Goal: Transaction & Acquisition: Purchase product/service

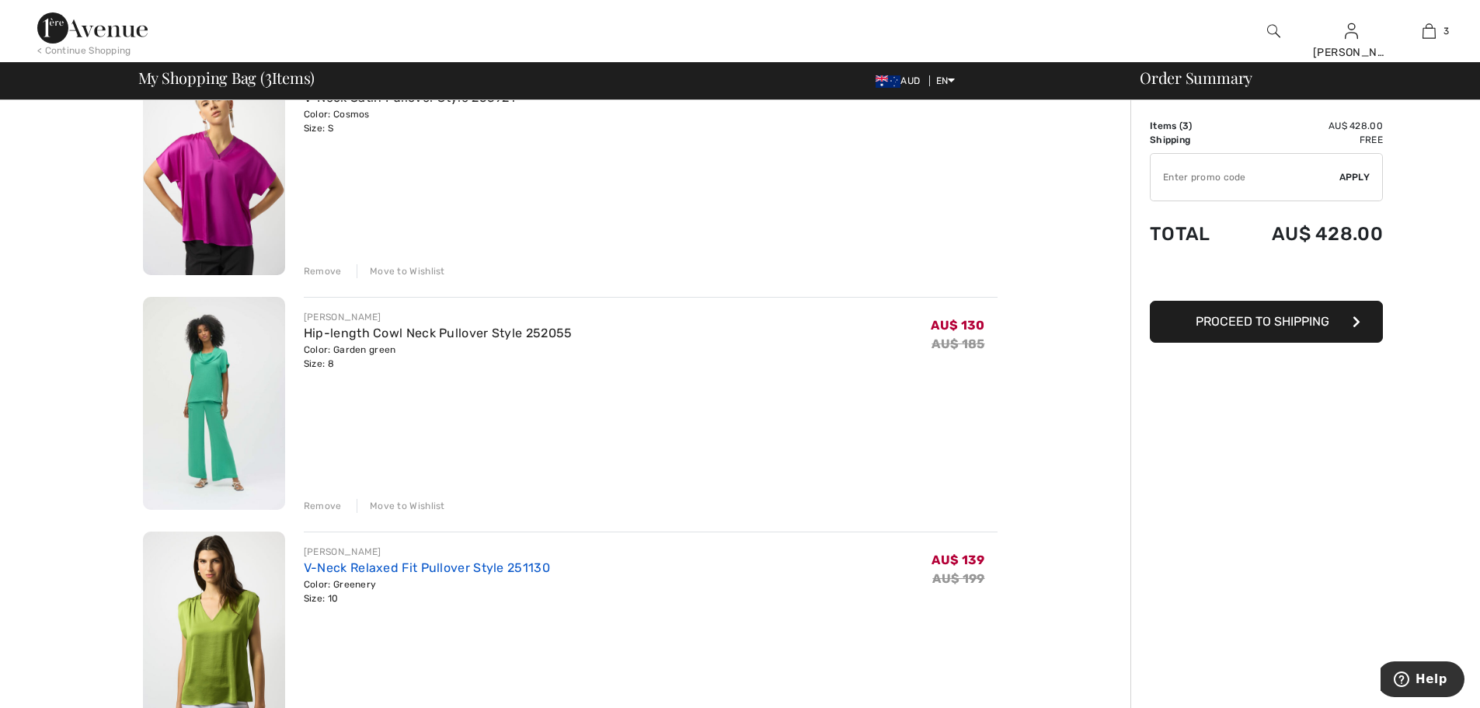
scroll to position [78, 0]
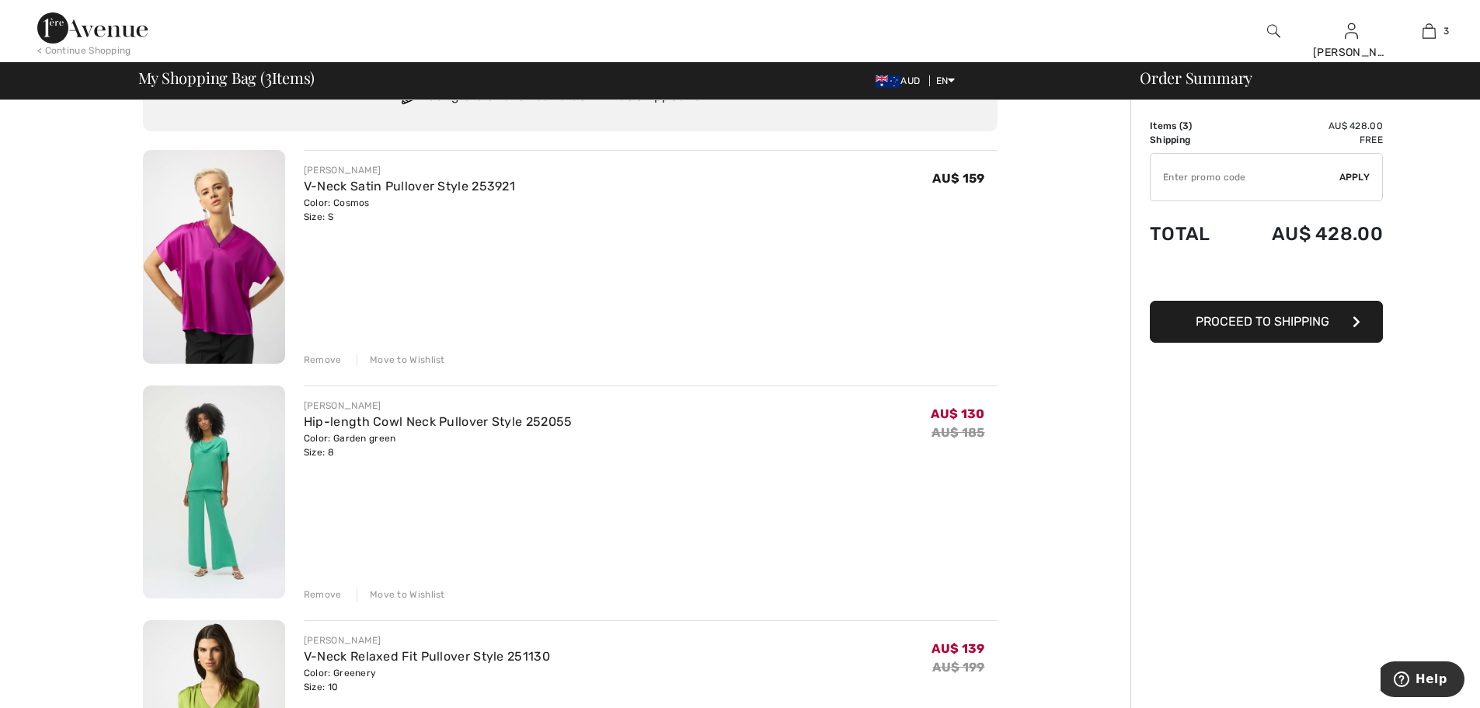
click at [221, 251] on img at bounding box center [214, 257] width 142 height 214
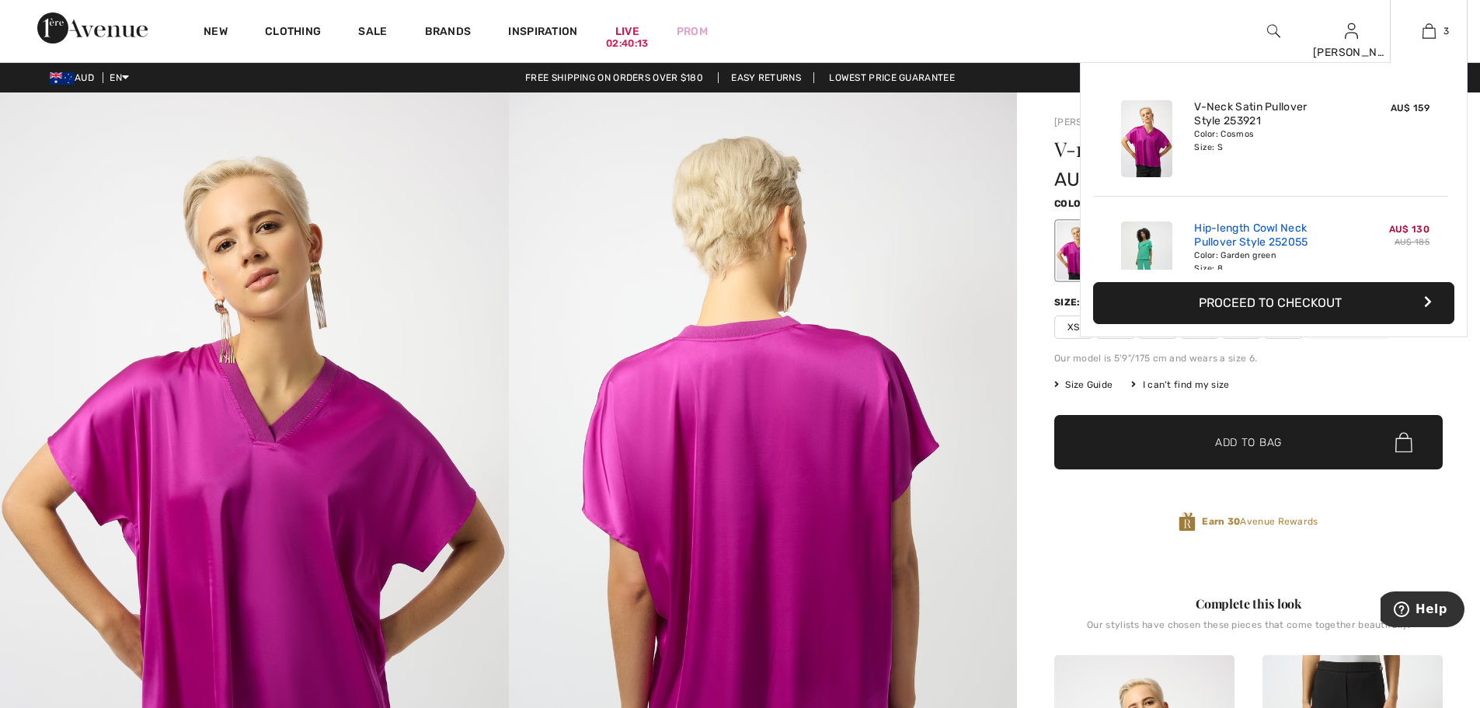
click at [1252, 231] on link "Hip-length Cowl Neck Pullover Style 252055" at bounding box center [1270, 235] width 153 height 28
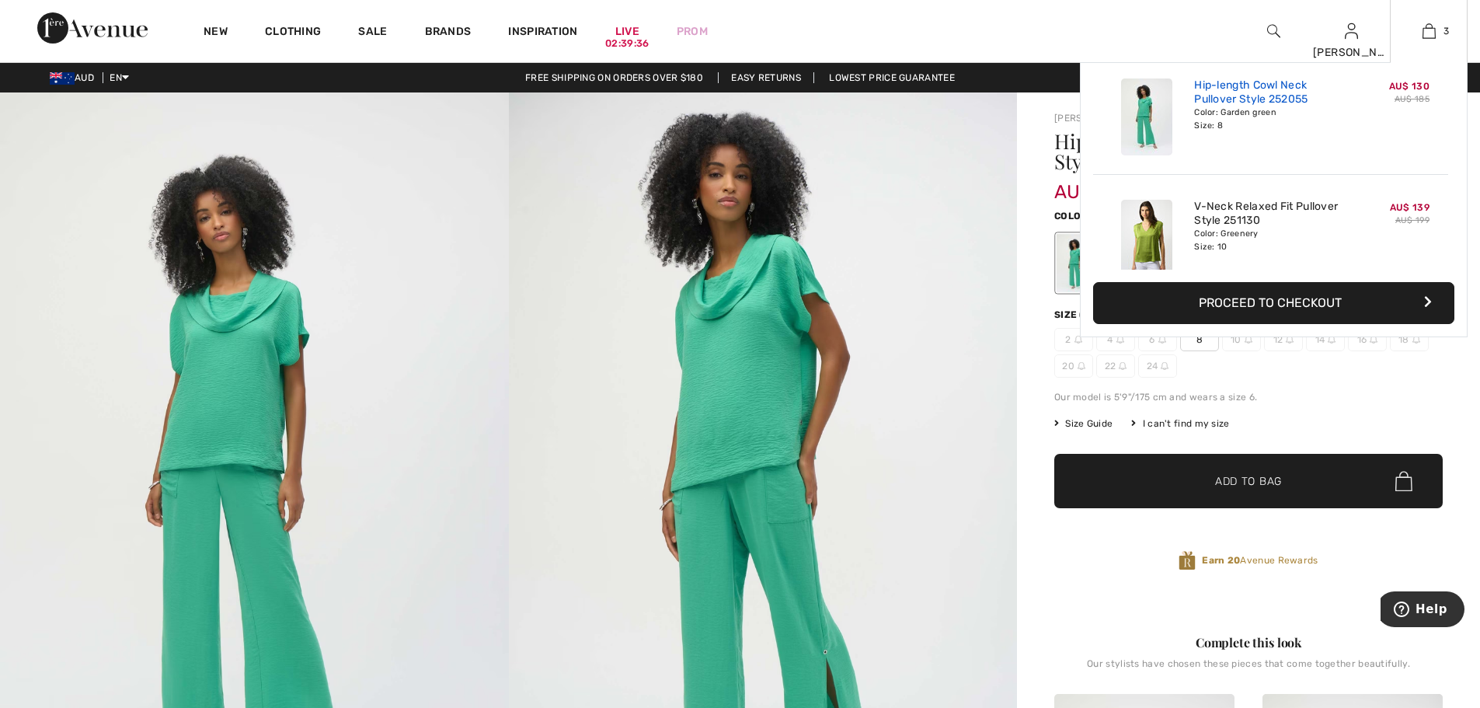
scroll to position [155, 0]
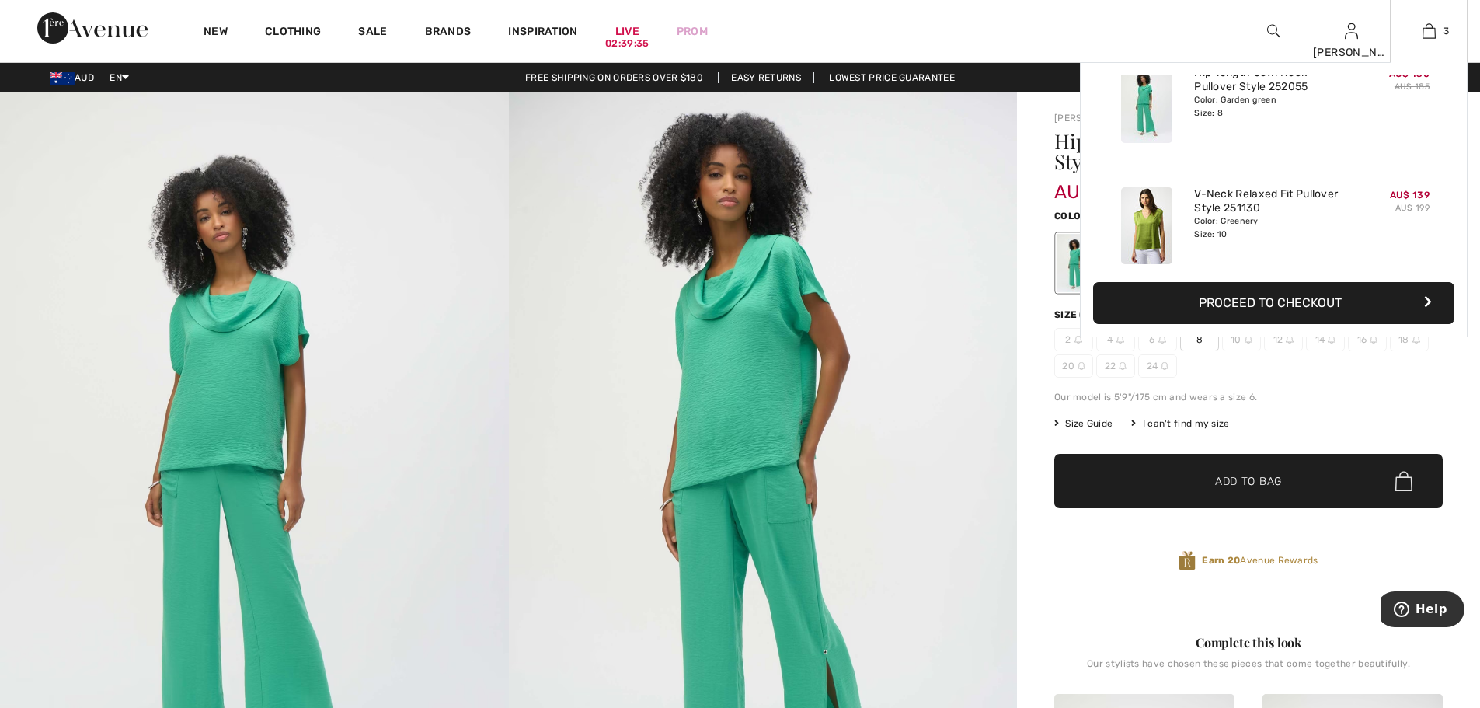
click at [1167, 212] on img at bounding box center [1146, 225] width 51 height 77
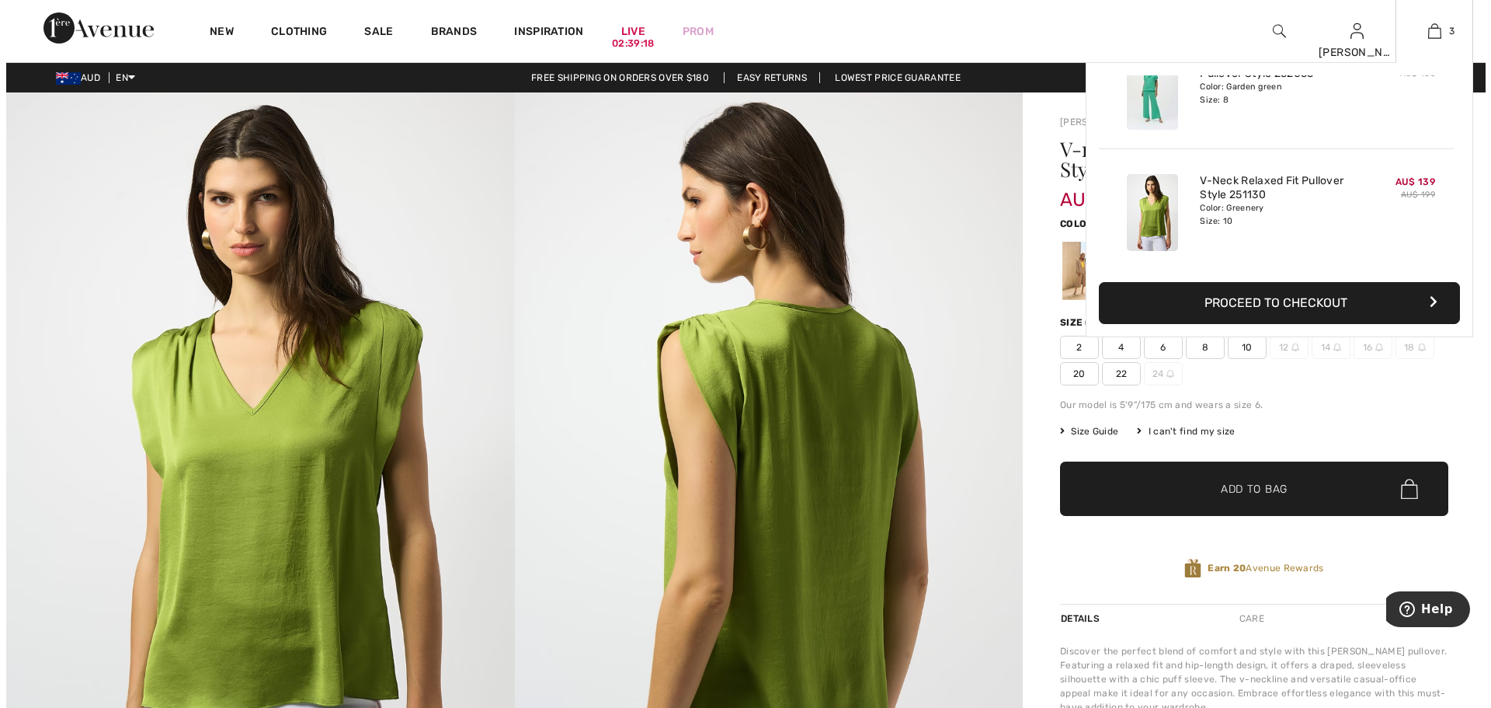
scroll to position [169, 0]
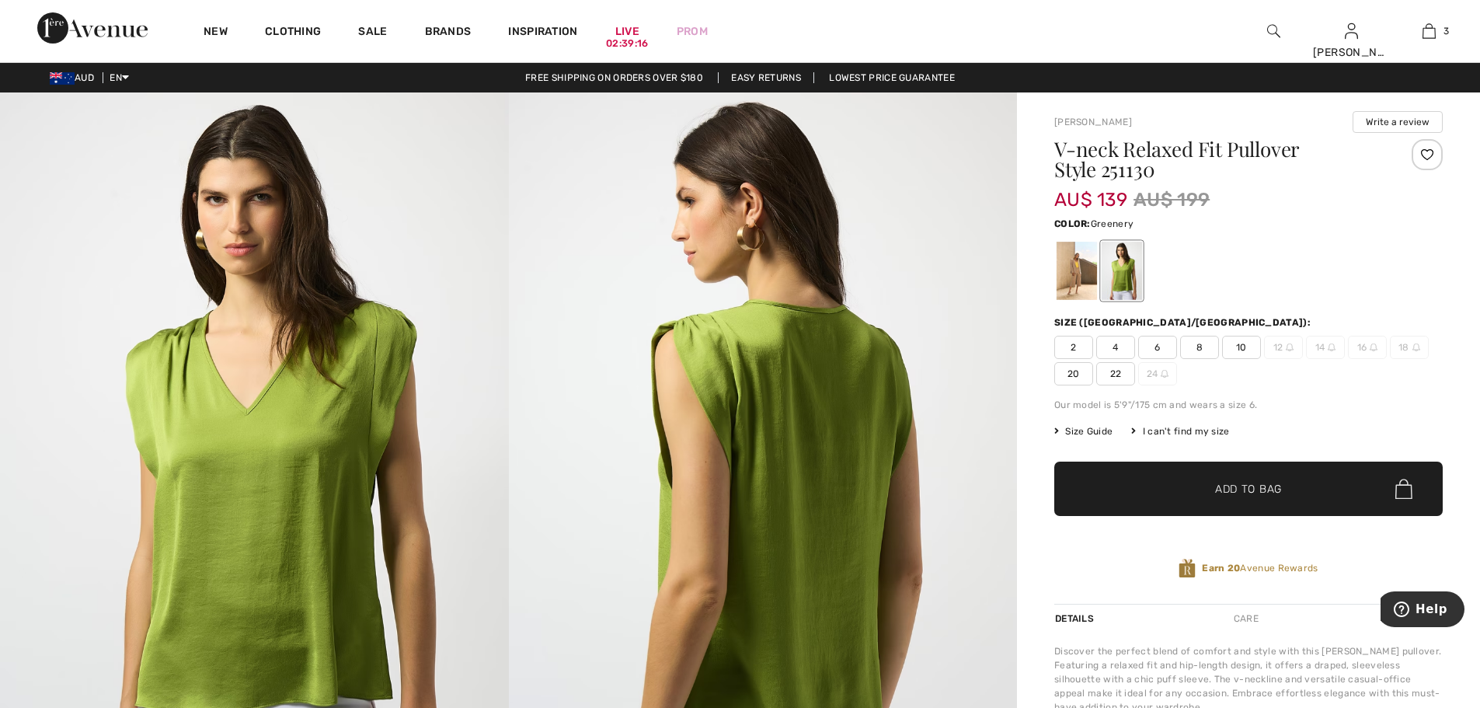
click at [969, 224] on img at bounding box center [763, 473] width 509 height 762
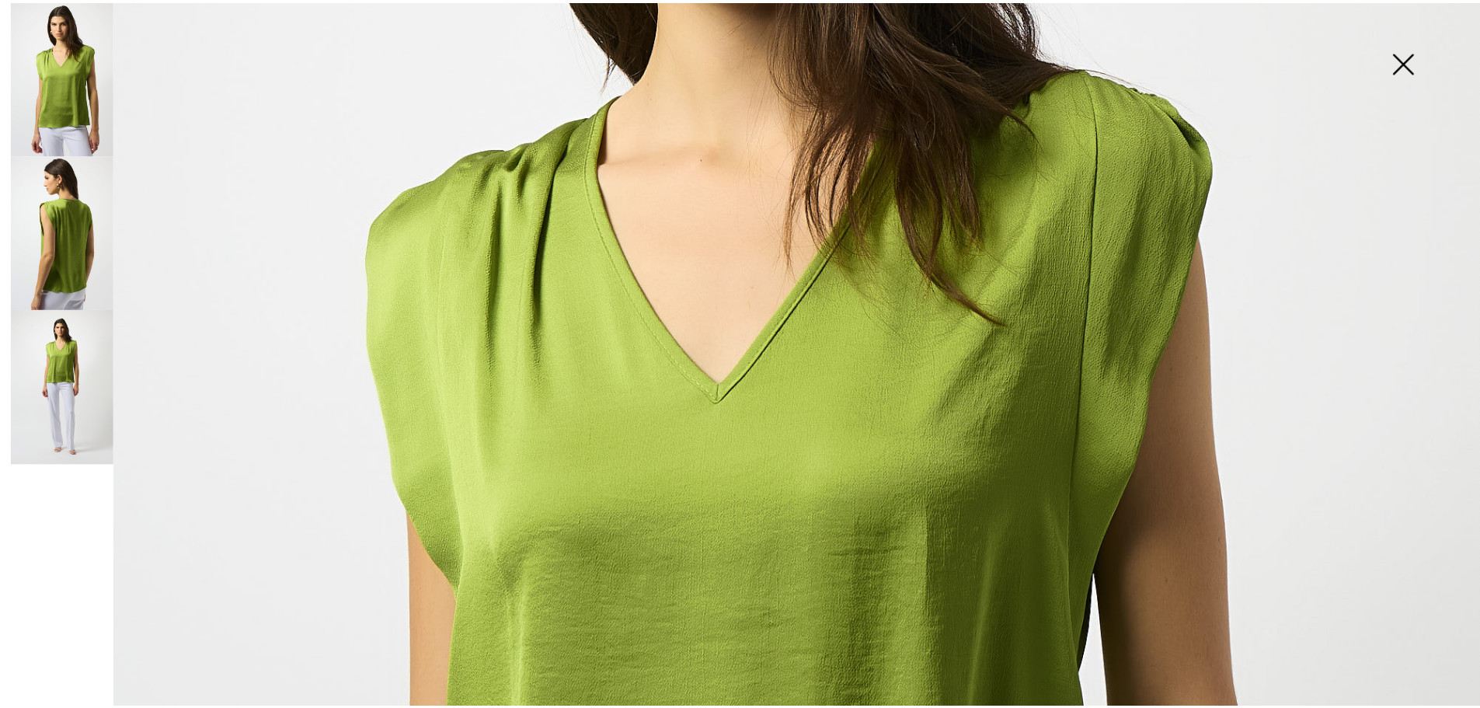
scroll to position [0, 0]
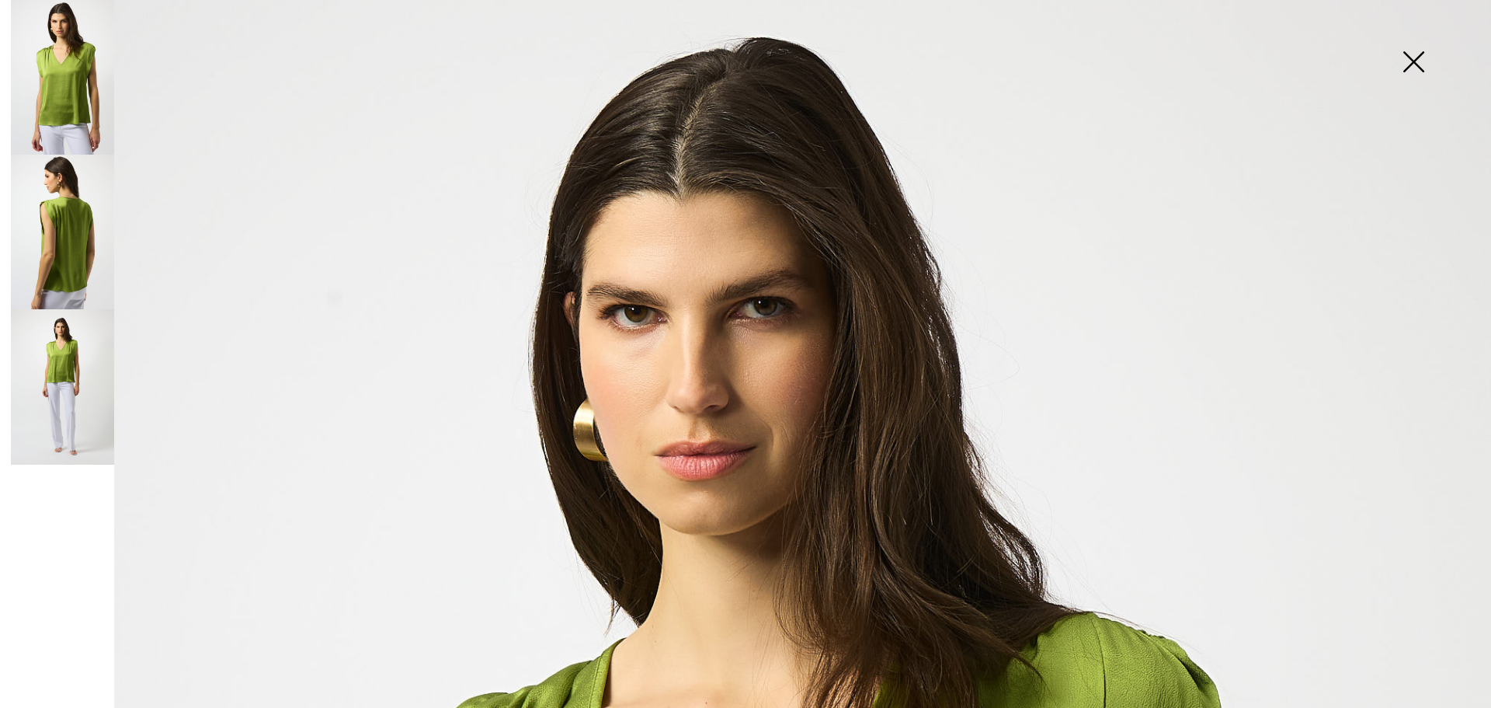
click at [1414, 57] on img at bounding box center [1414, 63] width 78 height 80
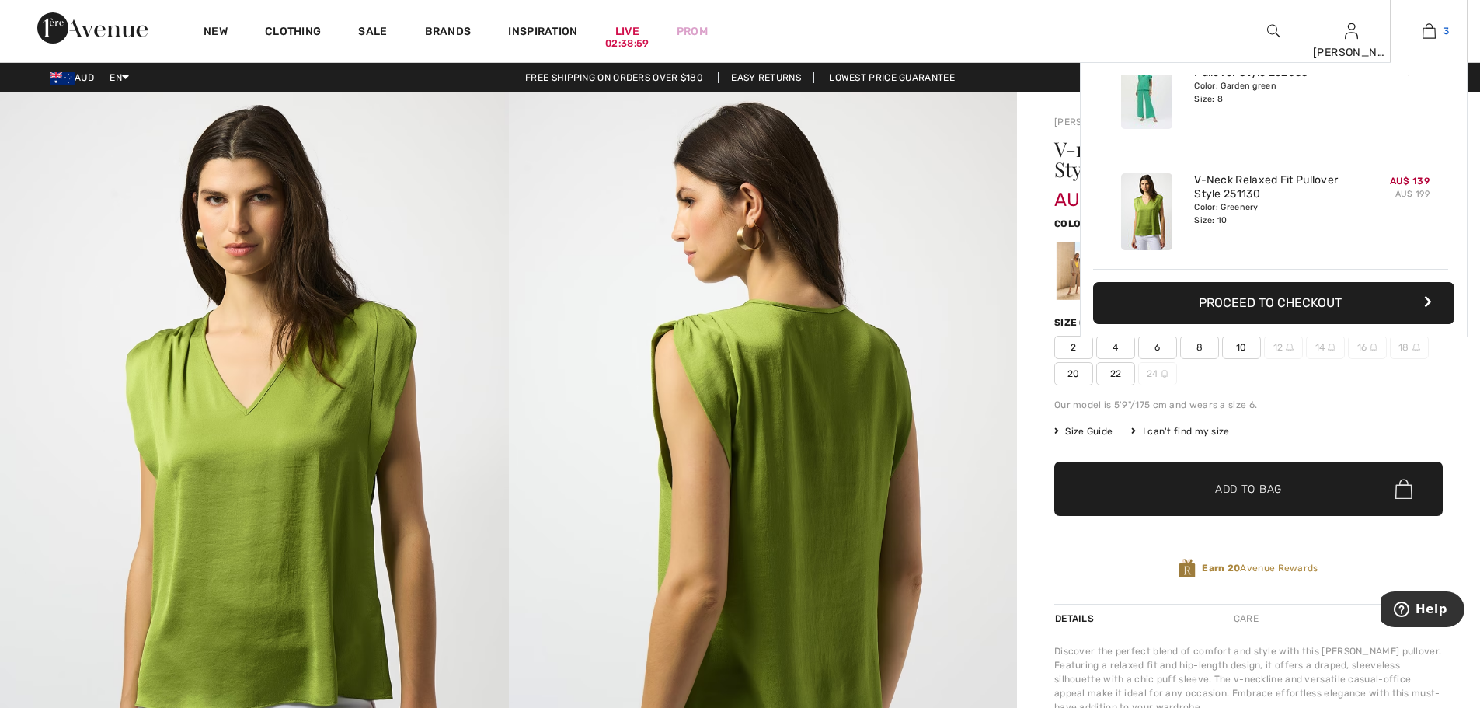
click at [1432, 29] on img at bounding box center [1428, 31] width 13 height 19
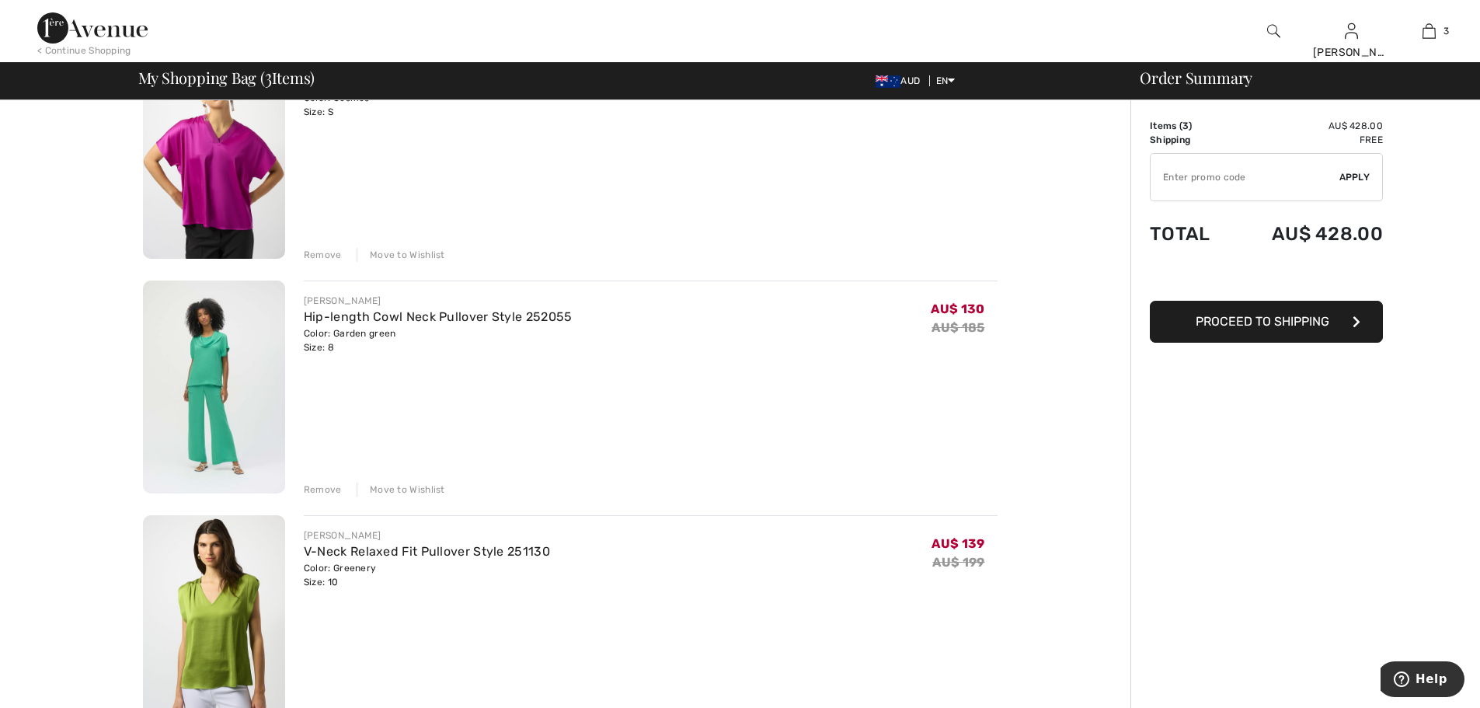
scroll to position [233, 0]
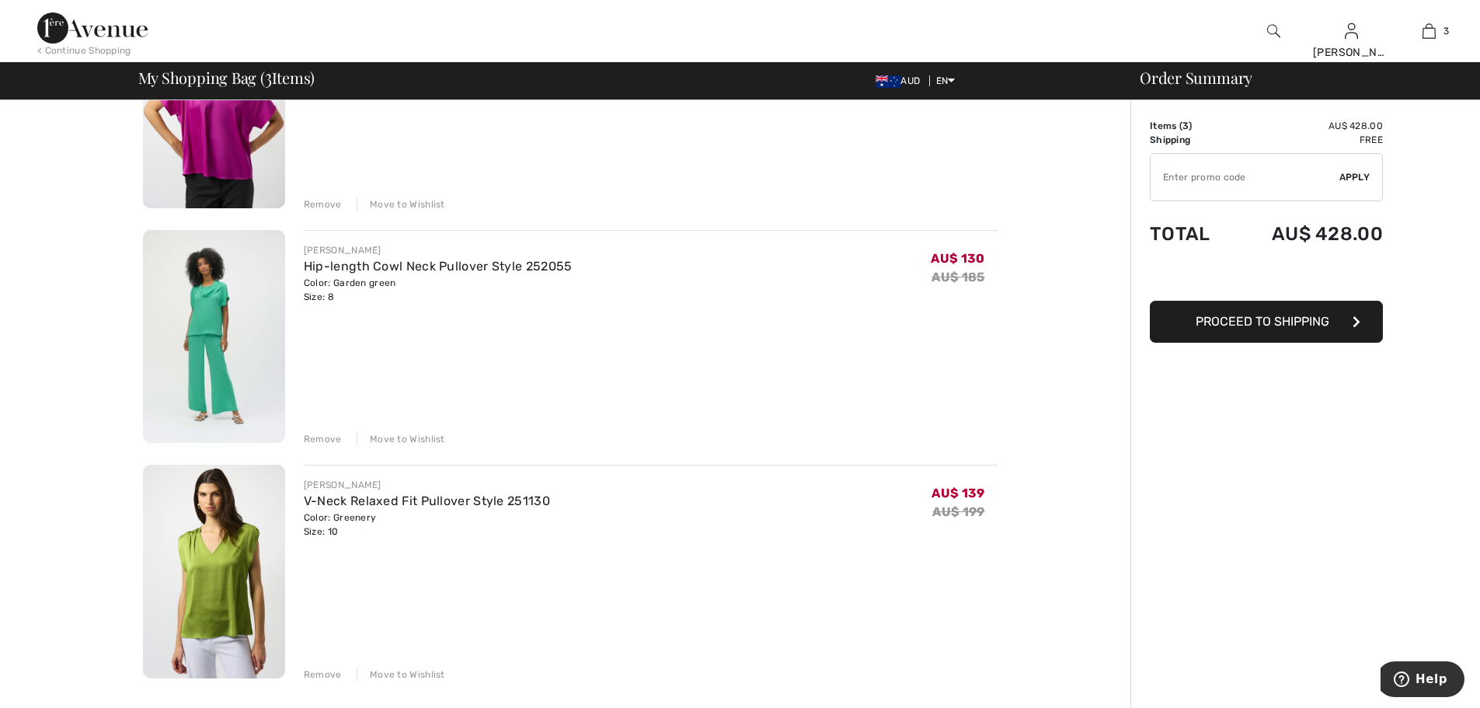
click at [219, 557] on img at bounding box center [214, 571] width 142 height 214
click at [206, 301] on img at bounding box center [214, 337] width 142 height 214
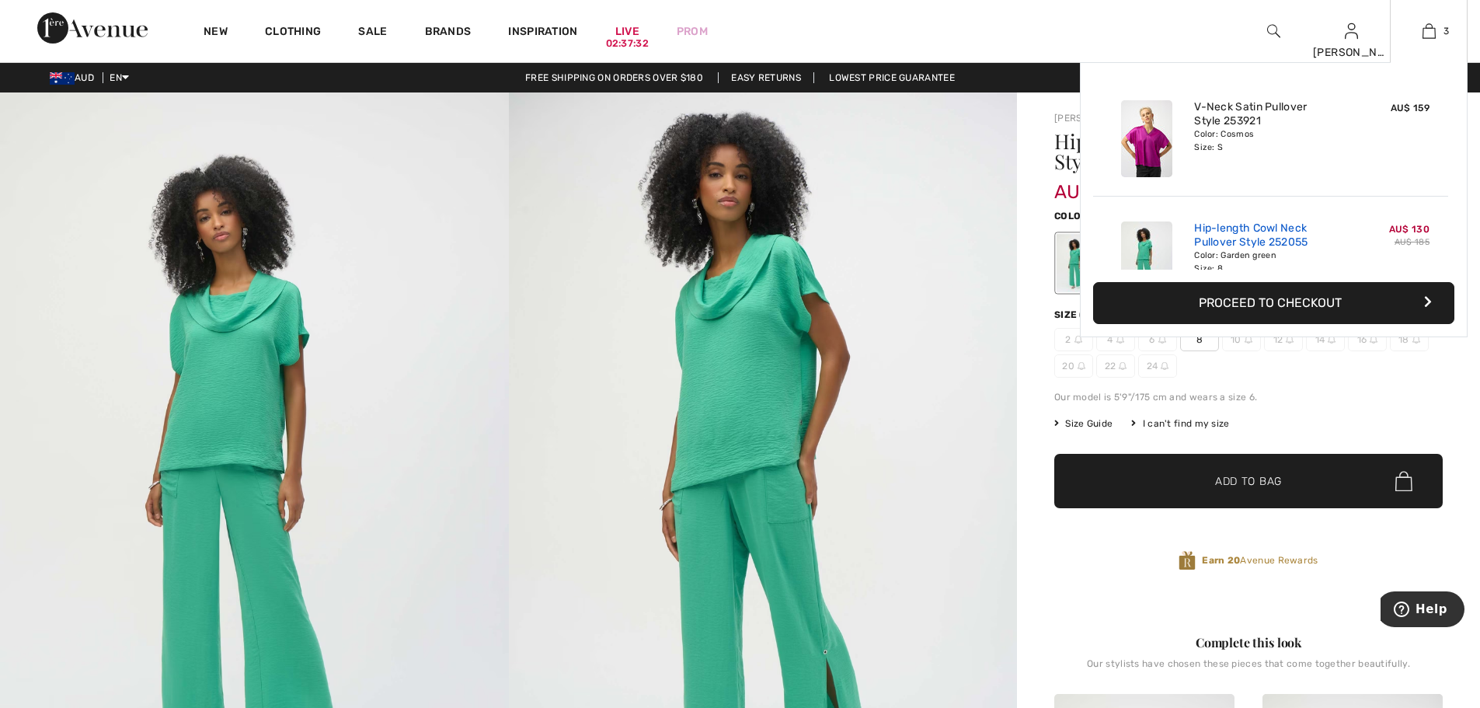
click at [1289, 231] on link "Hip-length Cowl Neck Pullover Style 252055" at bounding box center [1270, 235] width 153 height 28
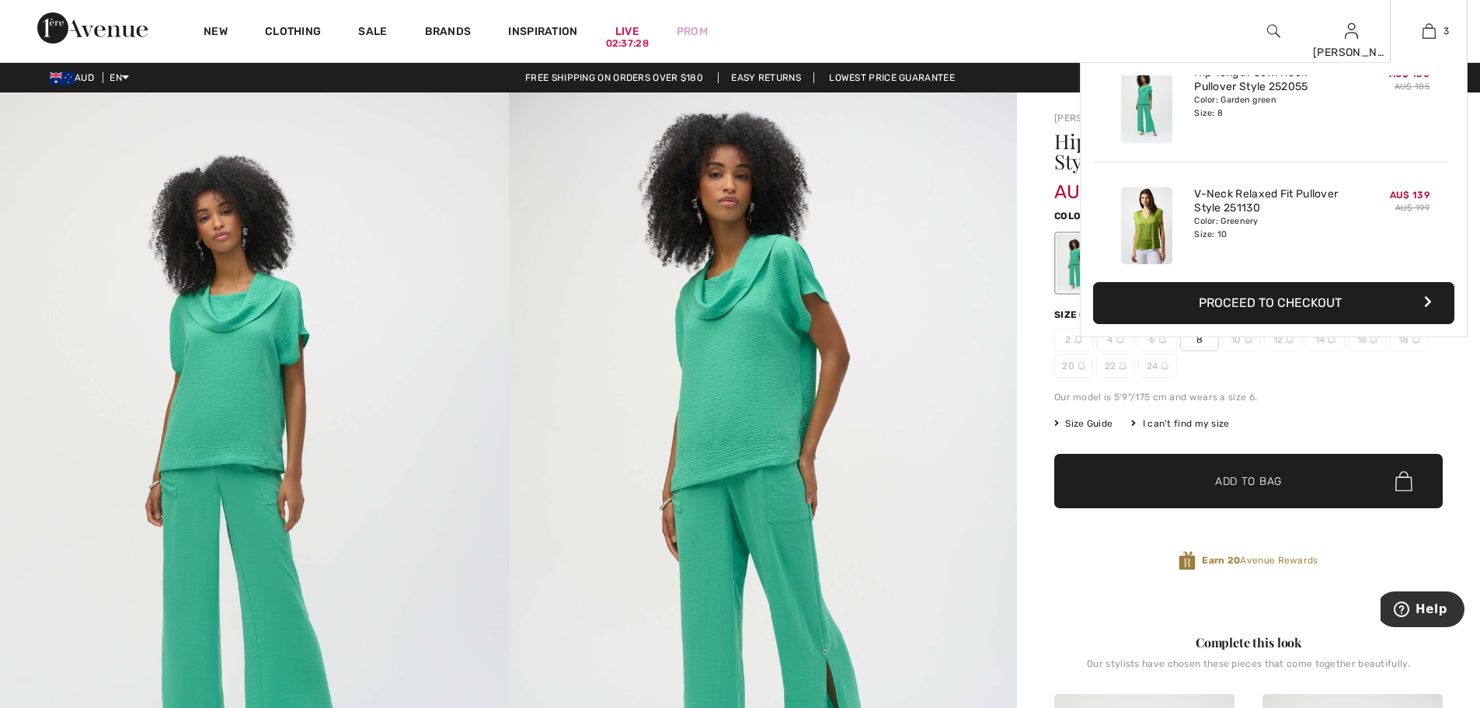
scroll to position [113, 0]
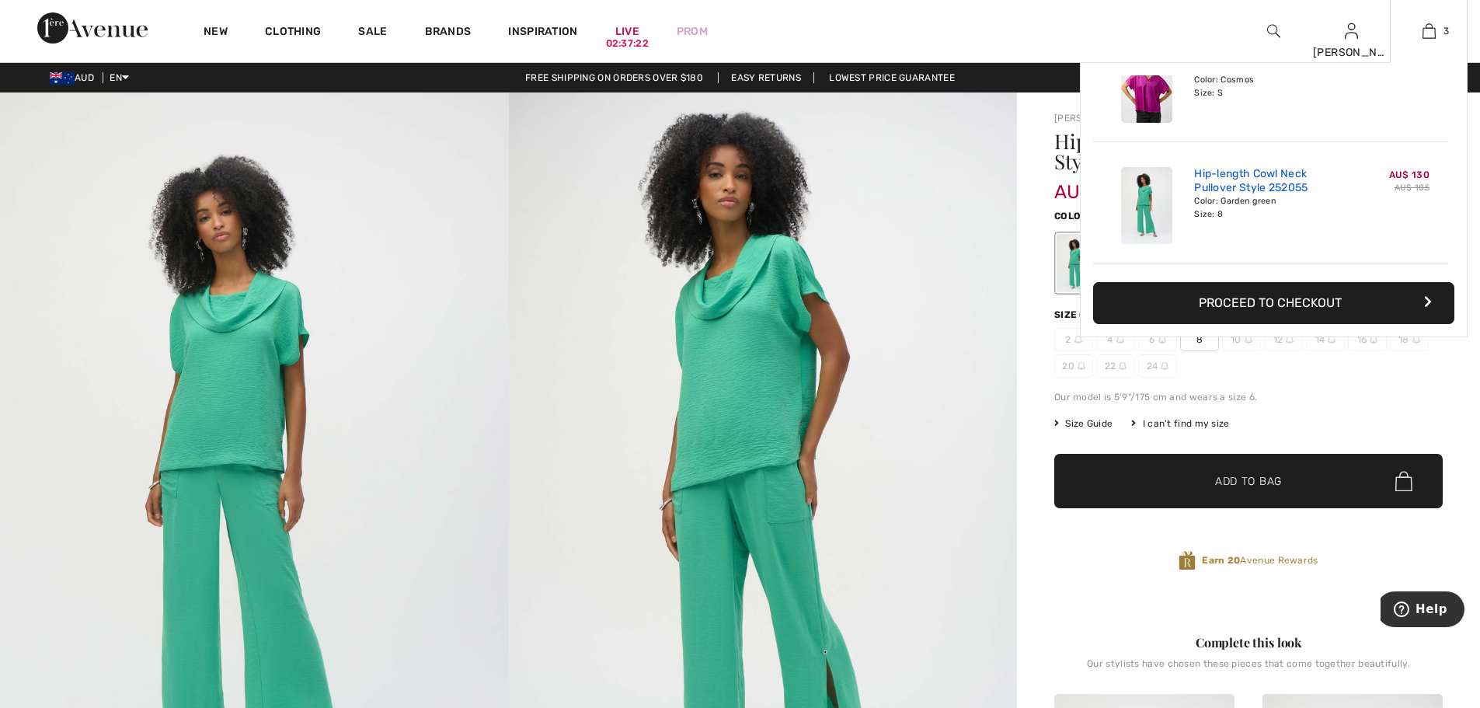
scroll to position [78, 0]
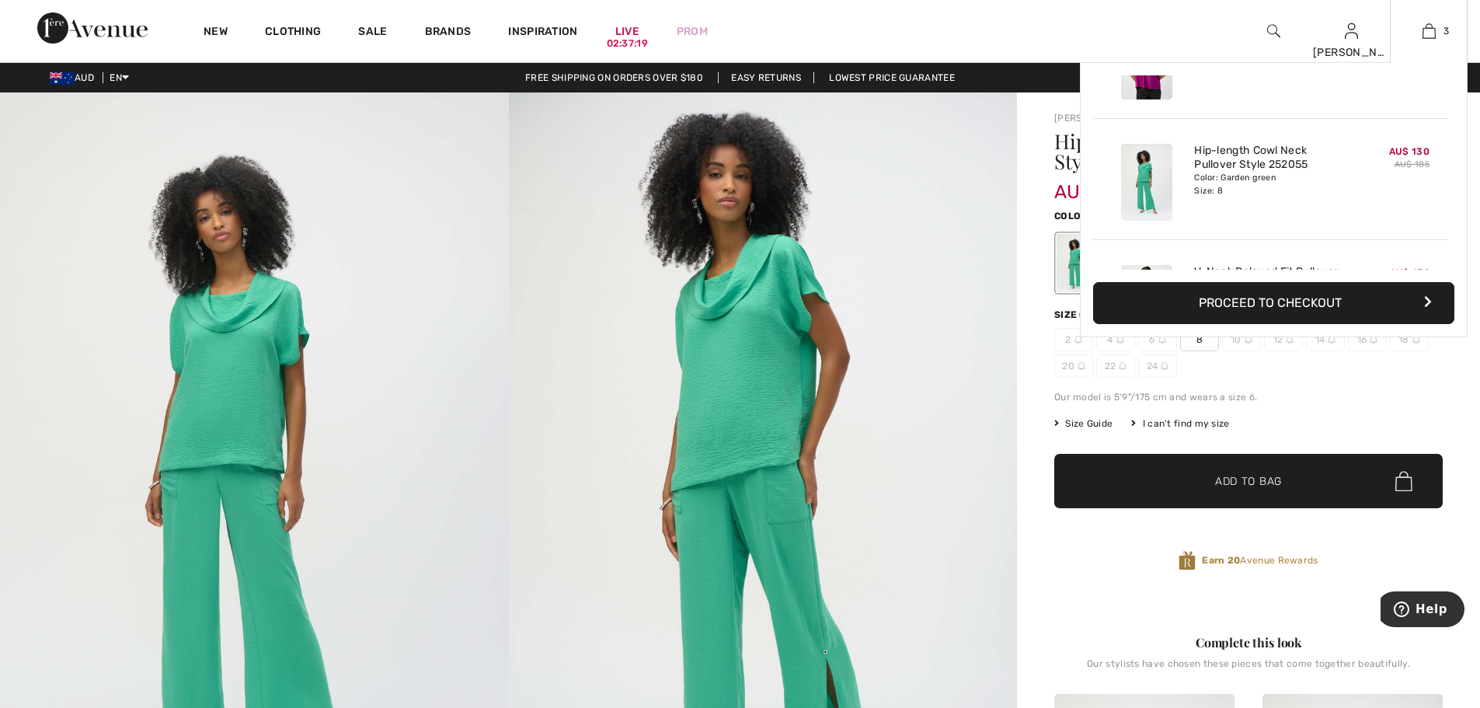
click at [1192, 151] on div "Hip-length Cowl Neck Pullover Style 252055 Color: Garden green Size: 8" at bounding box center [1270, 181] width 165 height 89
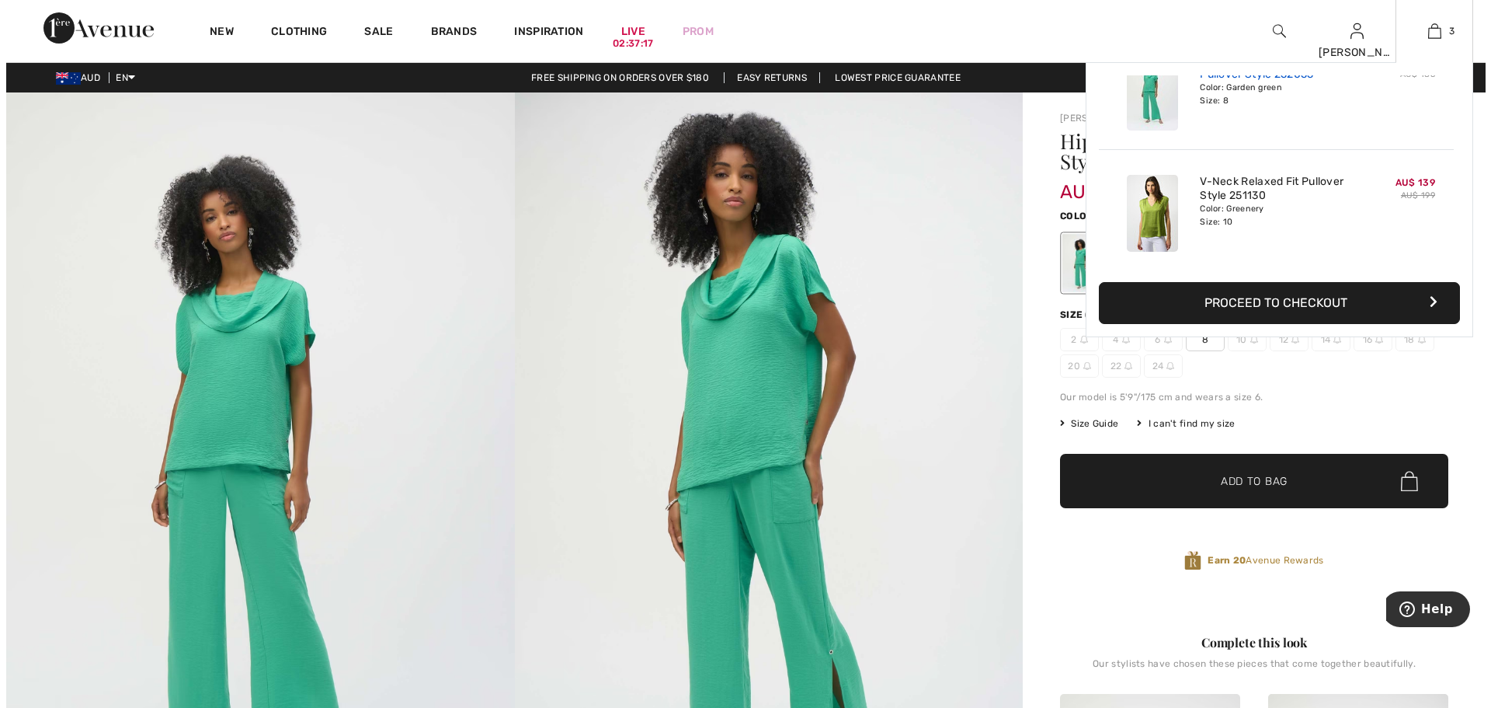
scroll to position [169, 0]
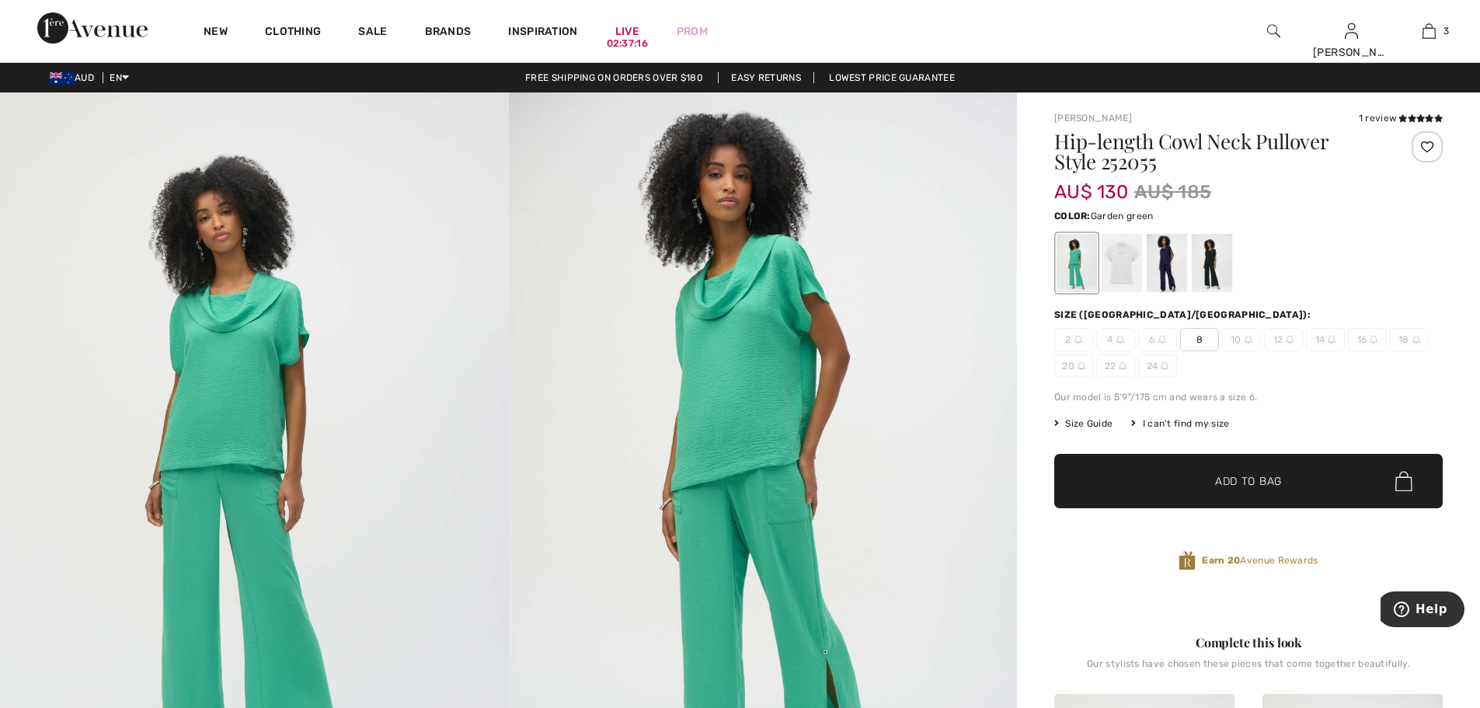
click at [938, 187] on img at bounding box center [763, 473] width 509 height 762
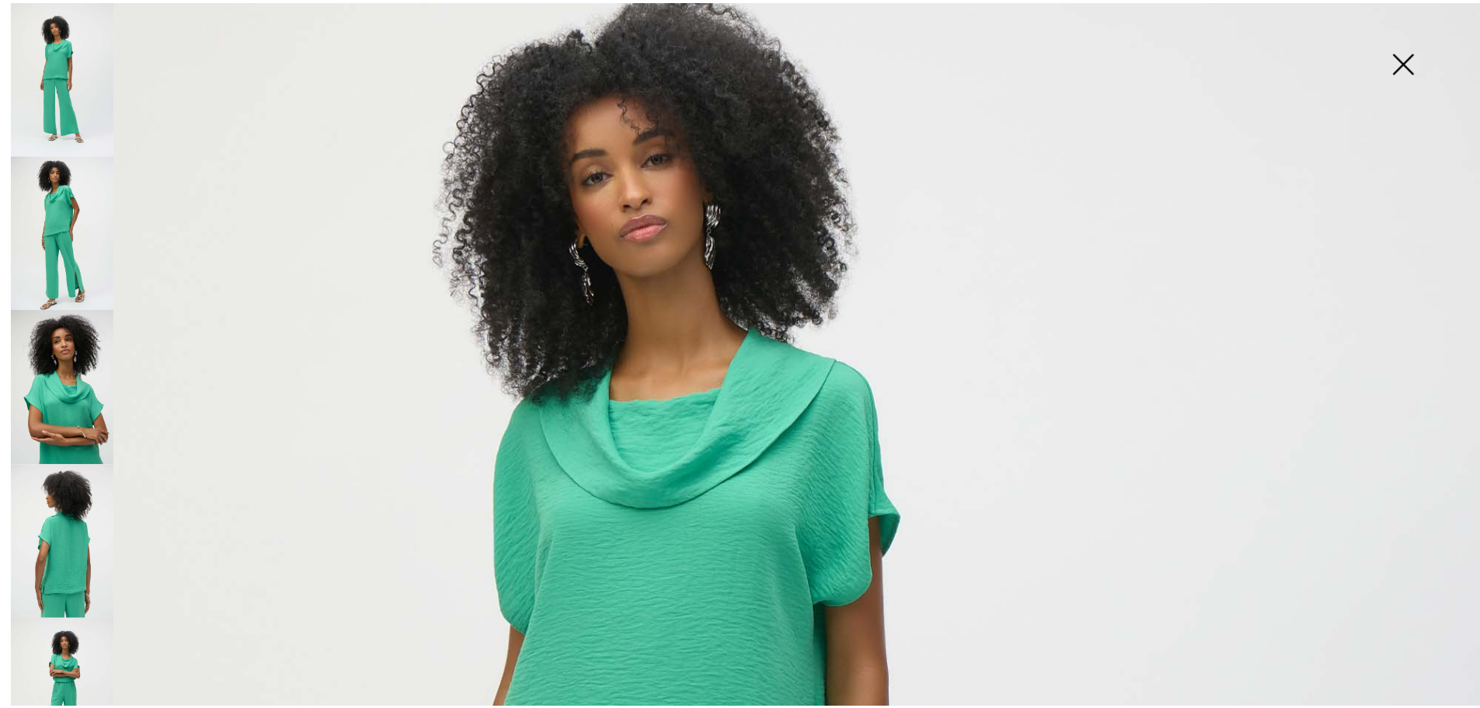
scroll to position [0, 0]
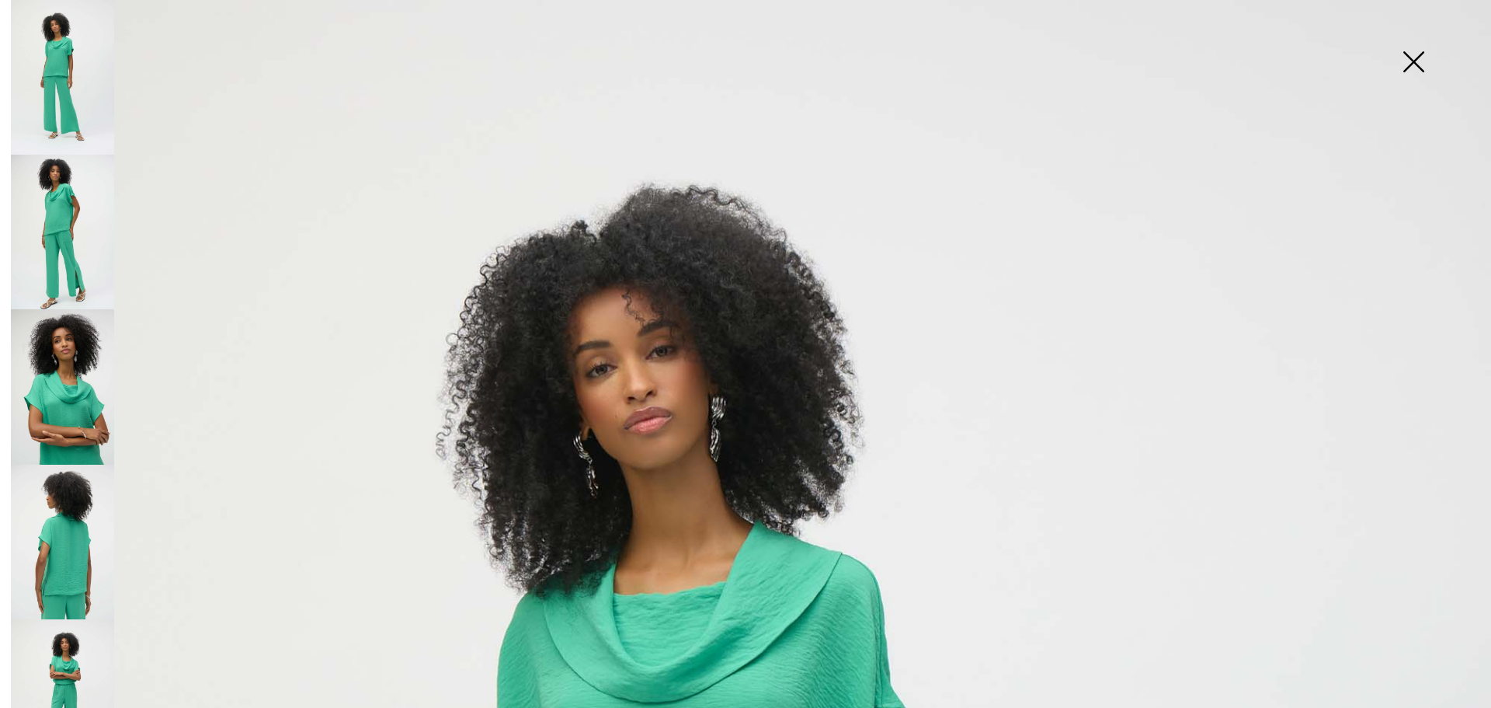
click at [1418, 58] on img at bounding box center [1414, 63] width 78 height 80
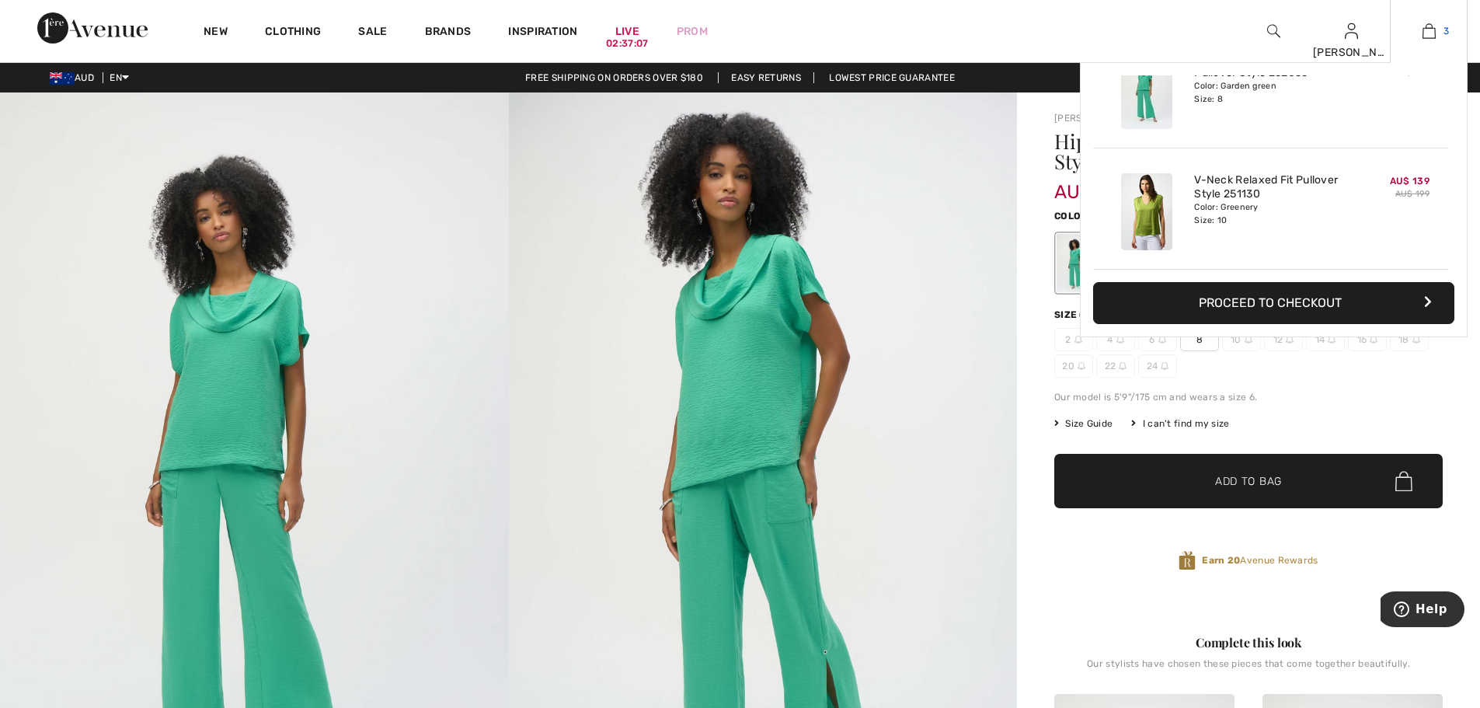
click at [1428, 31] on img at bounding box center [1428, 31] width 13 height 19
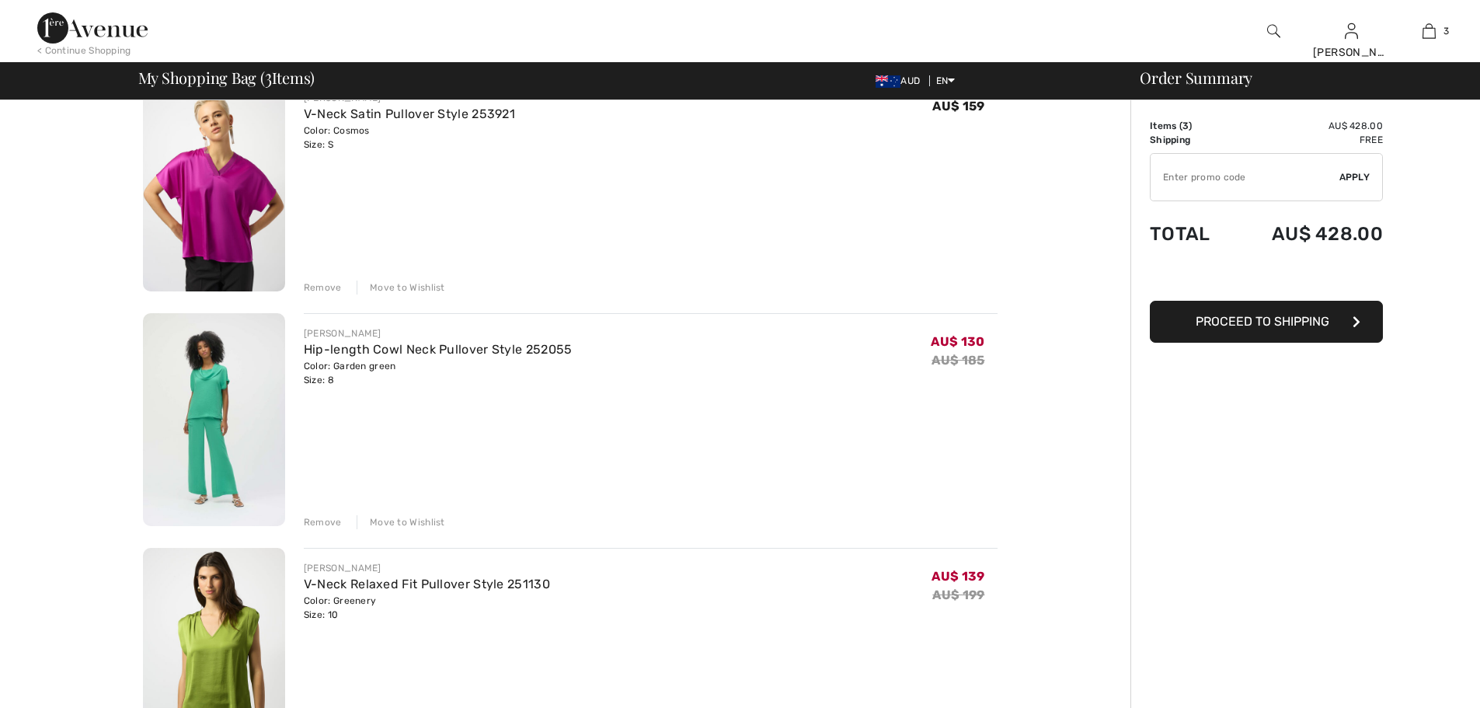
scroll to position [233, 0]
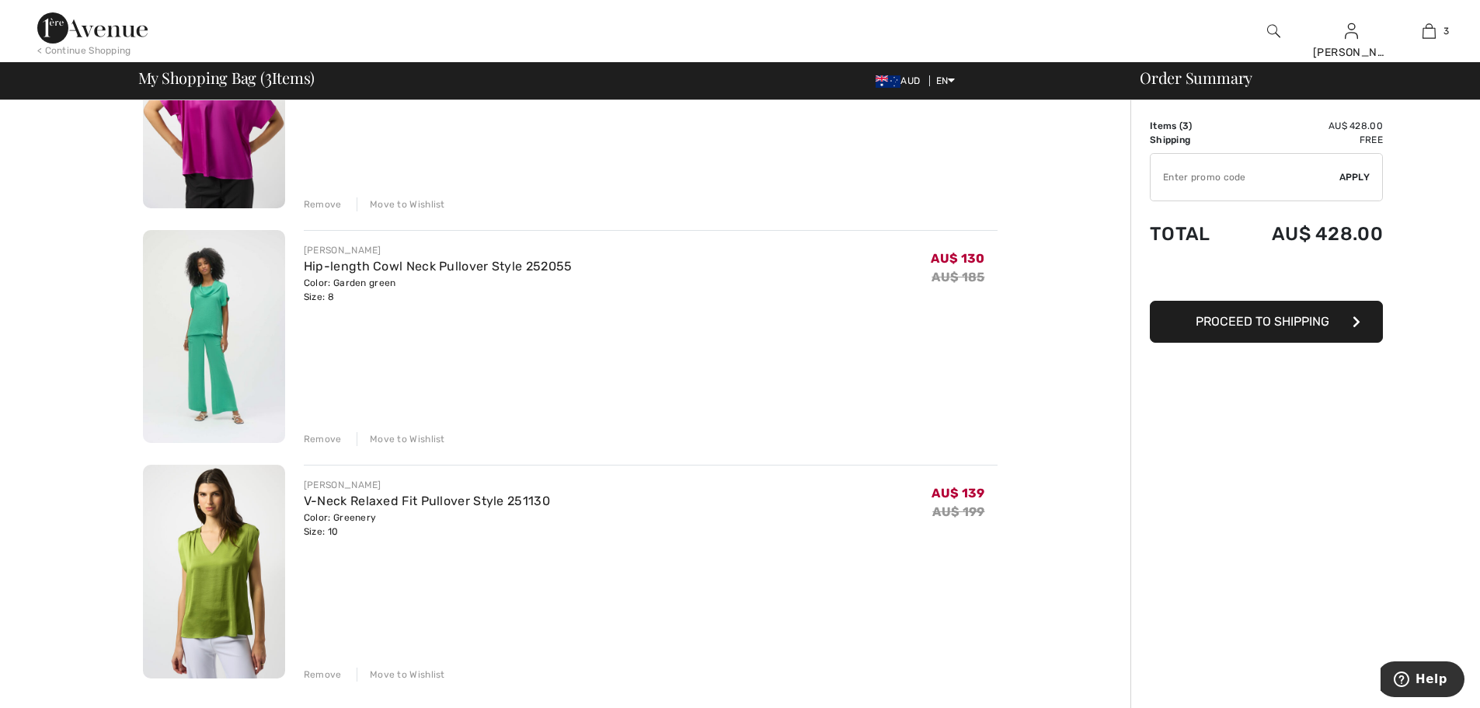
click at [327, 439] on div "Remove" at bounding box center [323, 439] width 38 height 14
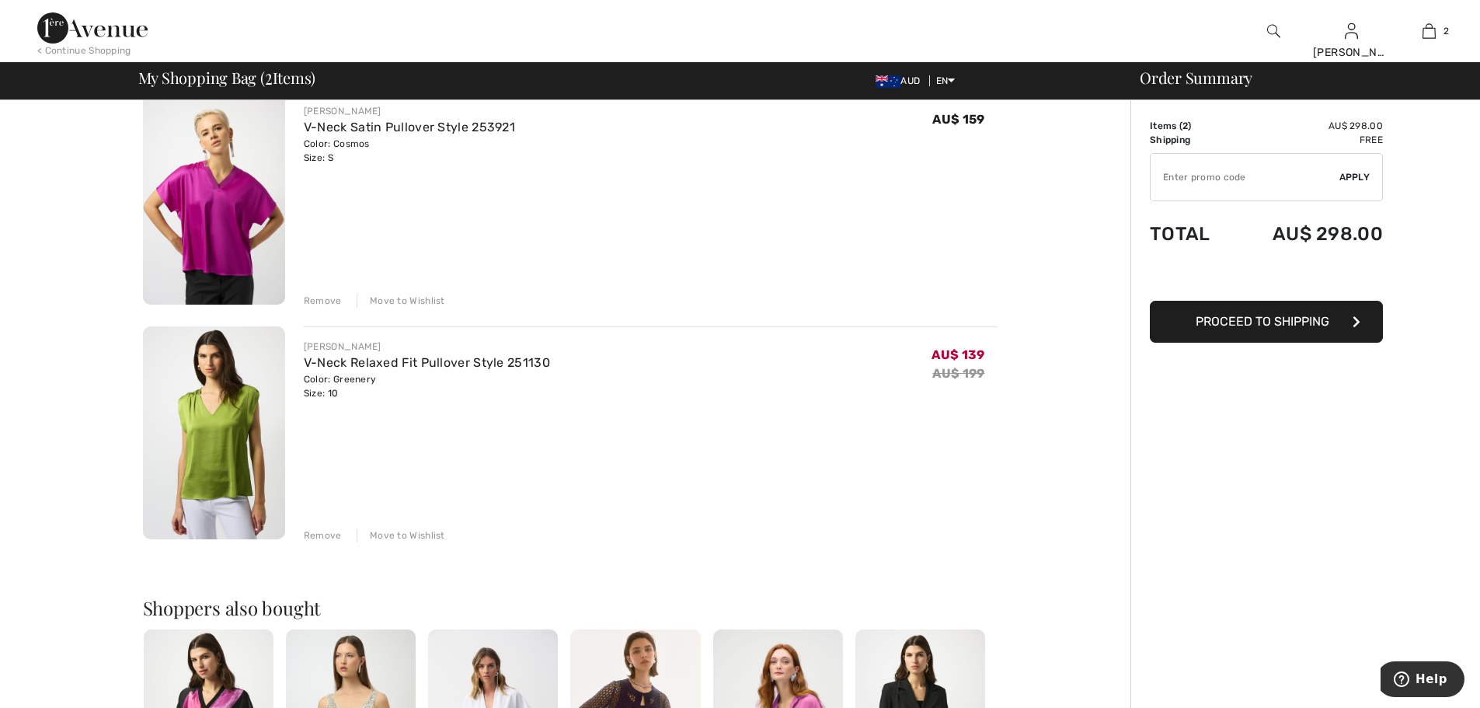
scroll to position [78, 0]
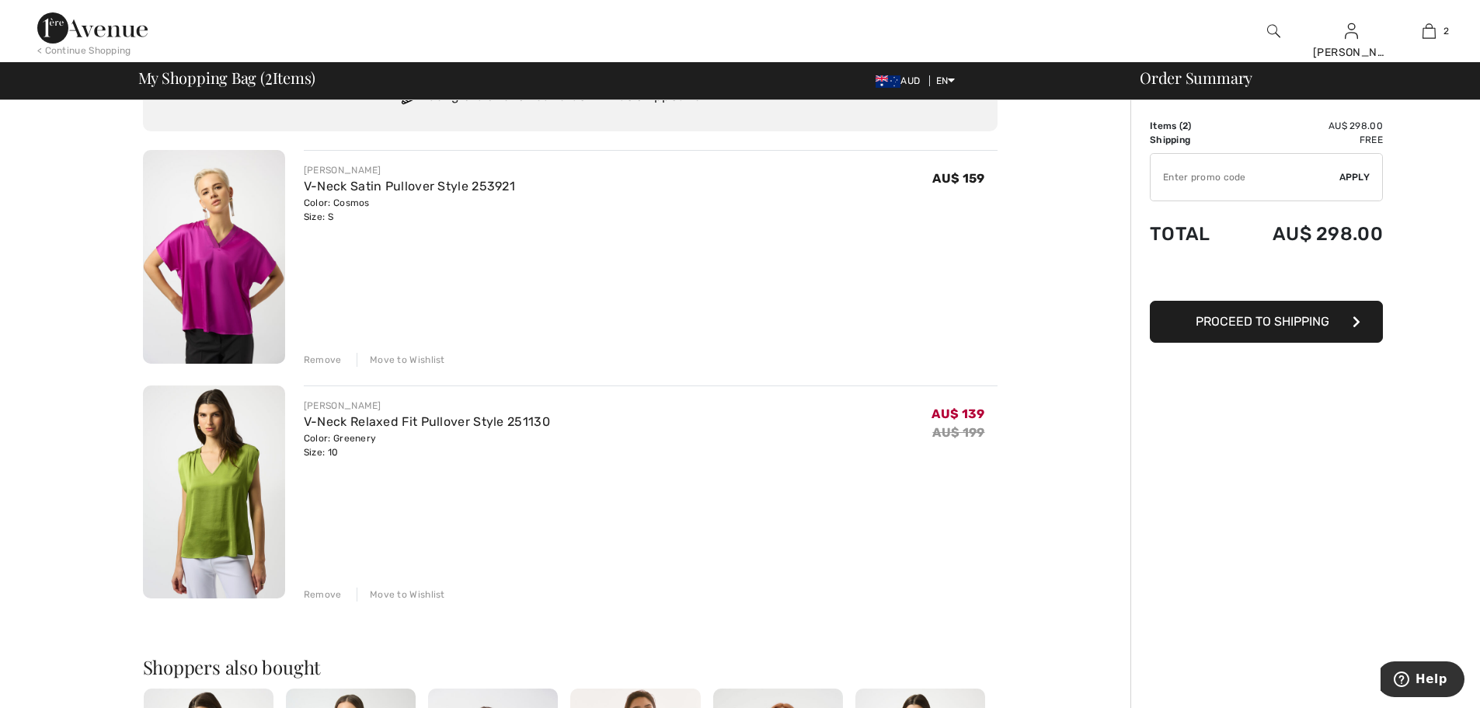
click at [1175, 178] on input "TEXT" at bounding box center [1244, 177] width 189 height 47
type input "NEW10"
click at [1355, 176] on span "Apply" at bounding box center [1354, 177] width 31 height 14
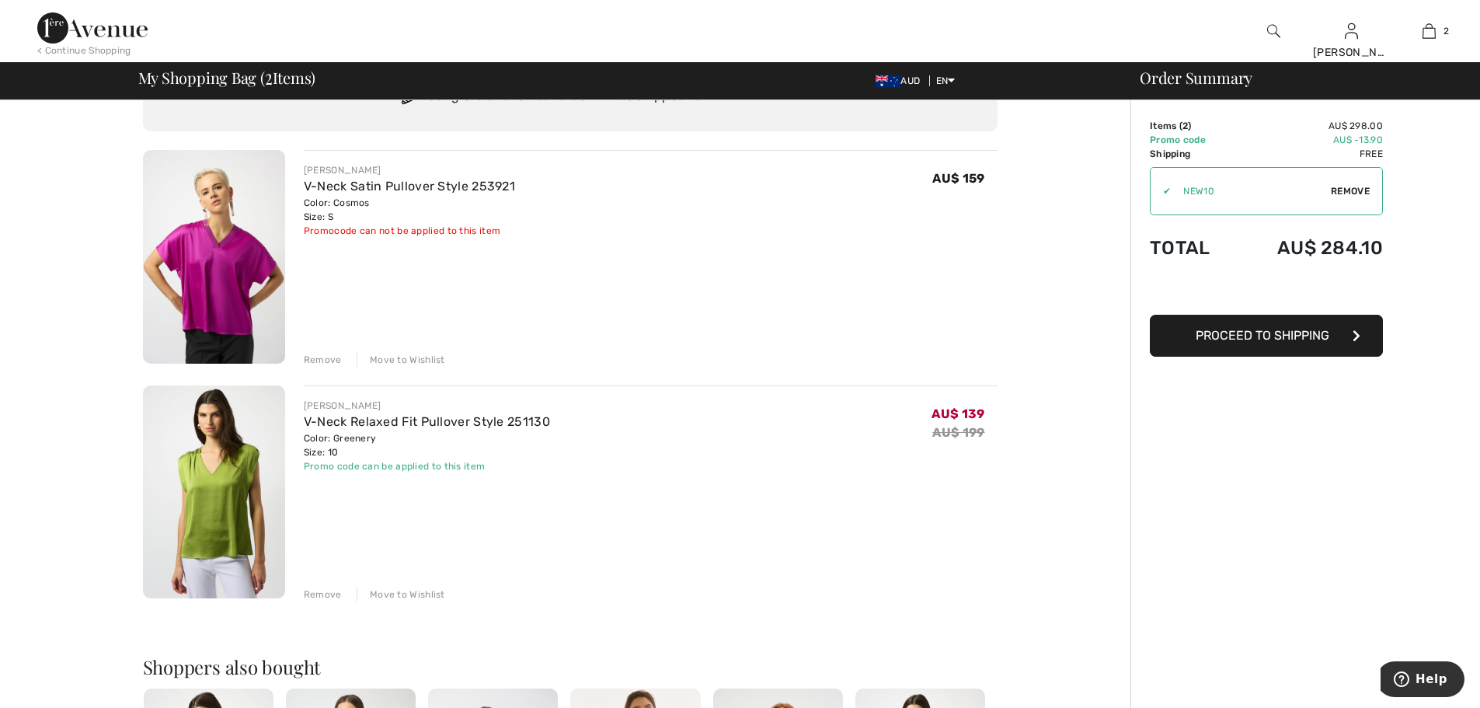
scroll to position [0, 0]
